Goal: Understand process/instructions: Learn how to perform a task or action

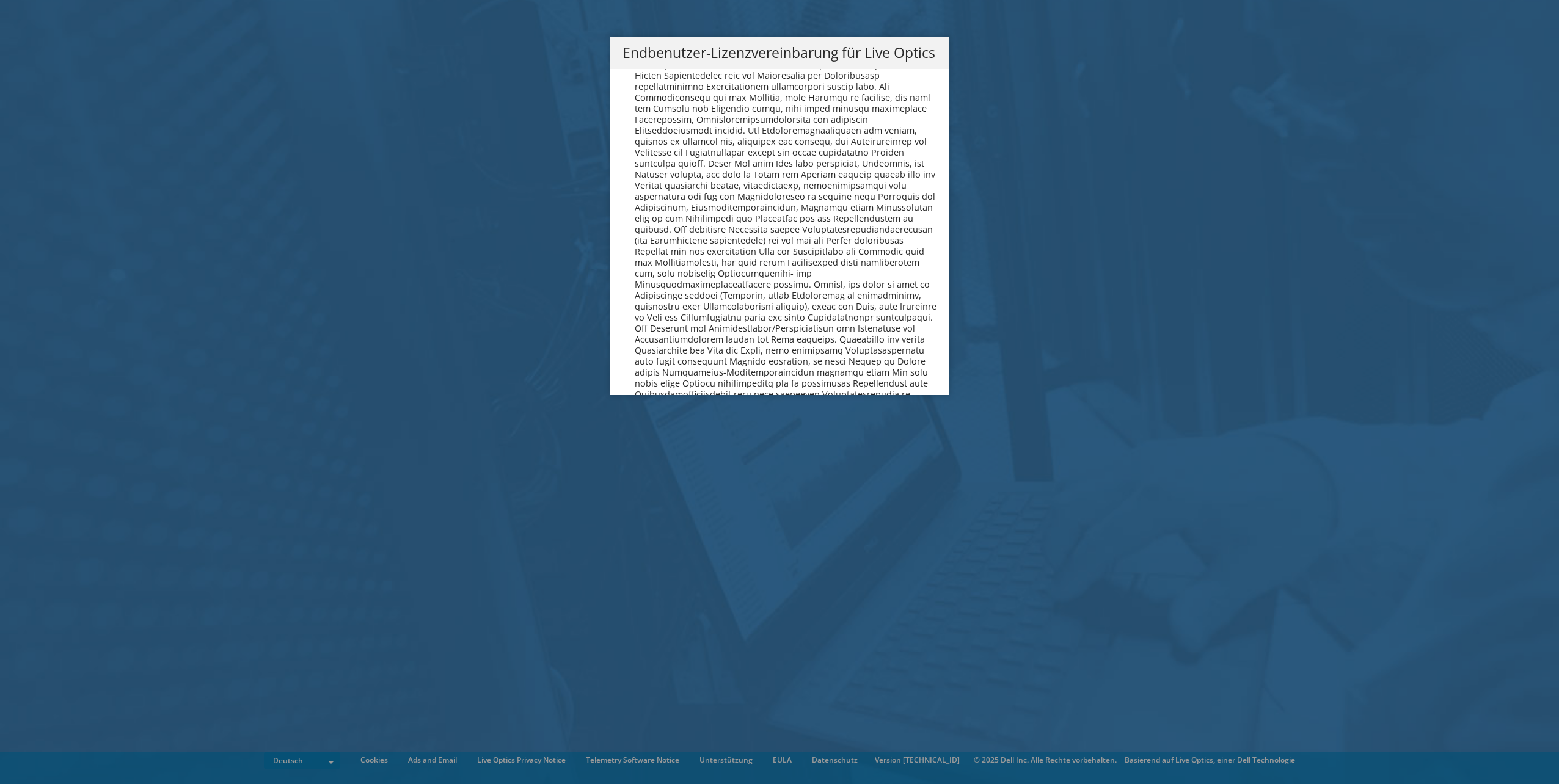
scroll to position [6002, 0]
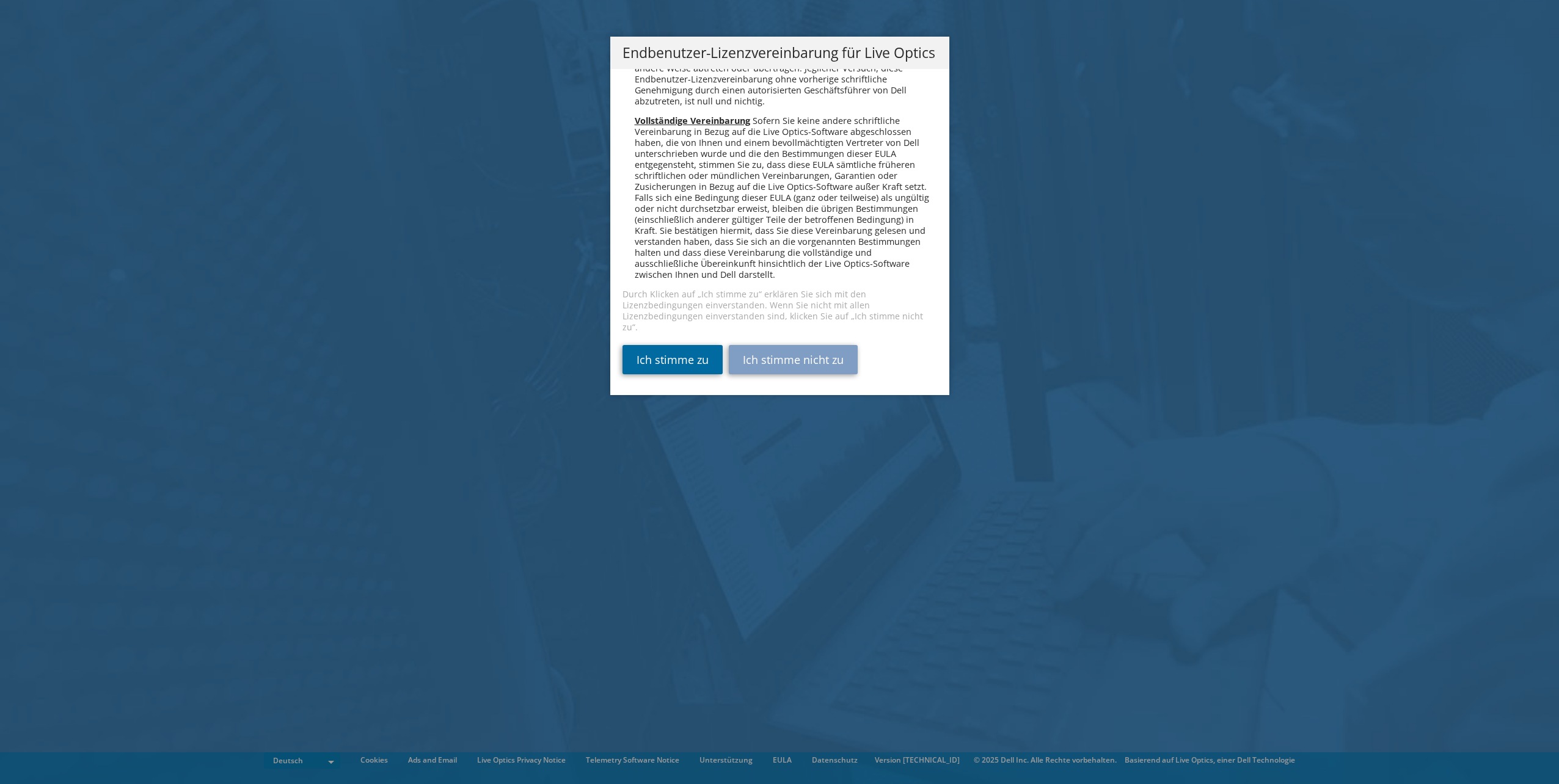
click at [653, 363] on link "Ich stimme zu" at bounding box center [673, 360] width 100 height 29
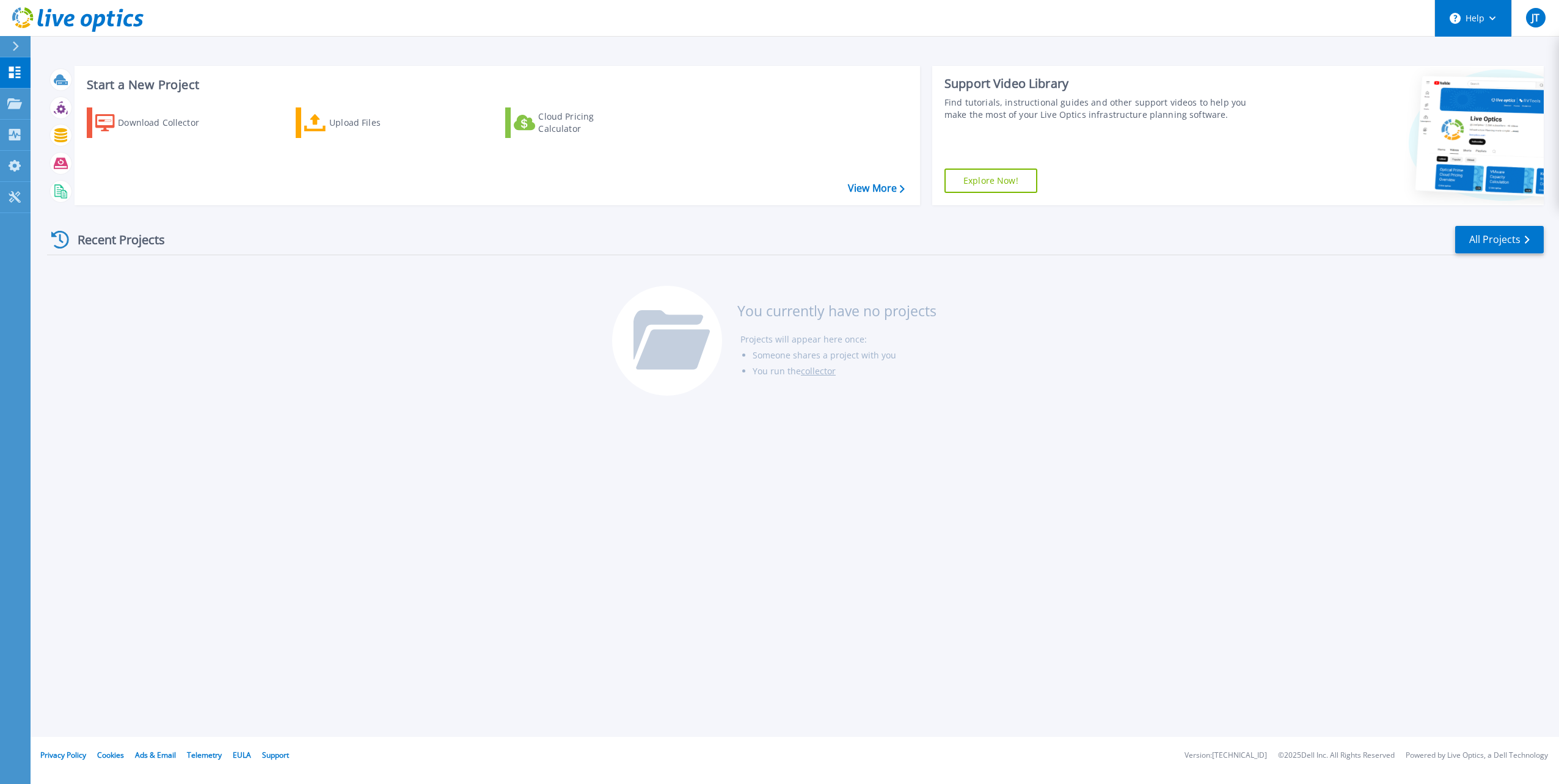
click at [1498, 21] on button "Help" at bounding box center [1473, 18] width 76 height 37
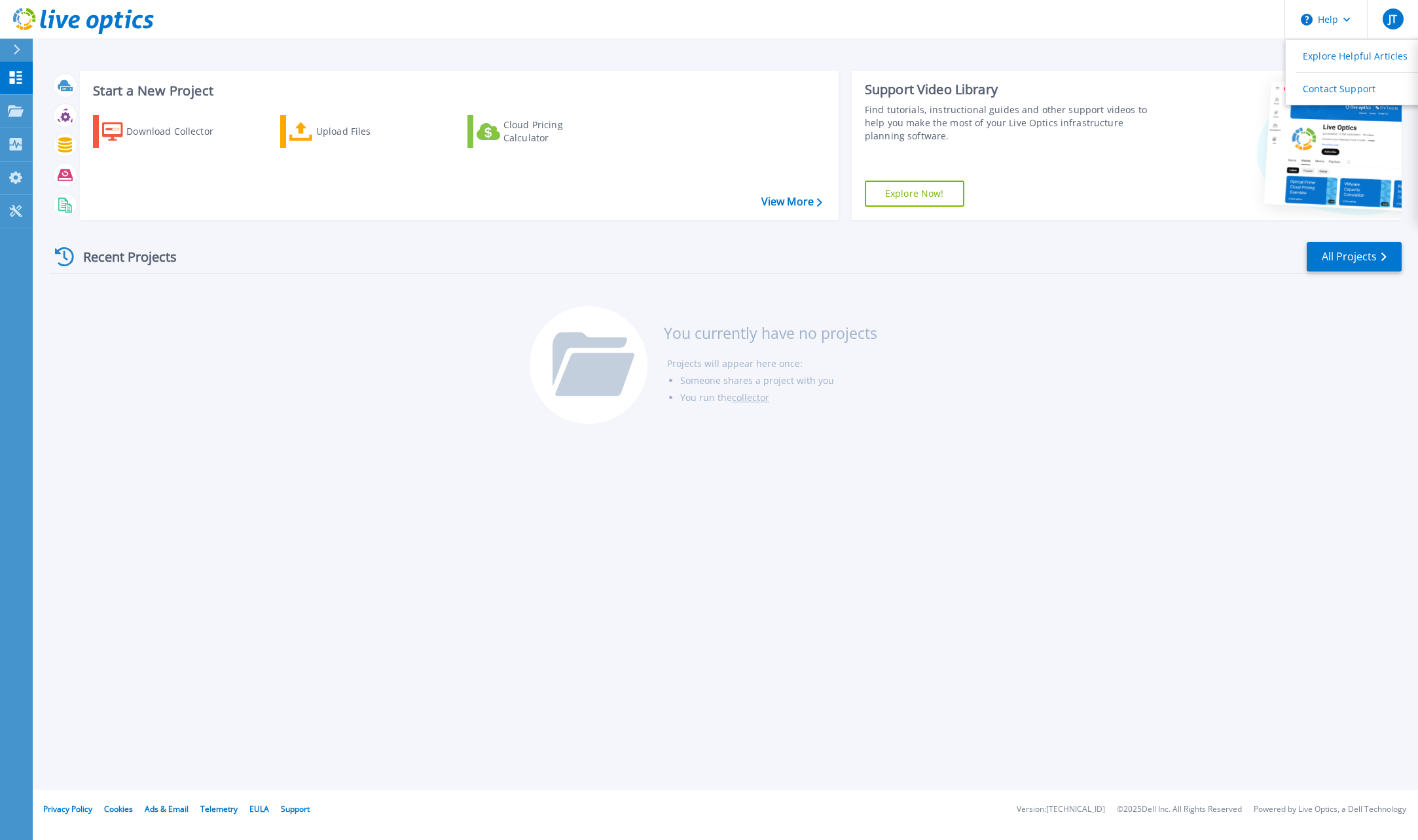
click at [1200, 663] on div "Start a New Project Download Collector Upload Files Cloud Pricing Calculator Vi…" at bounding box center [725, 395] width 1385 height 790
